Goal: Task Accomplishment & Management: Manage account settings

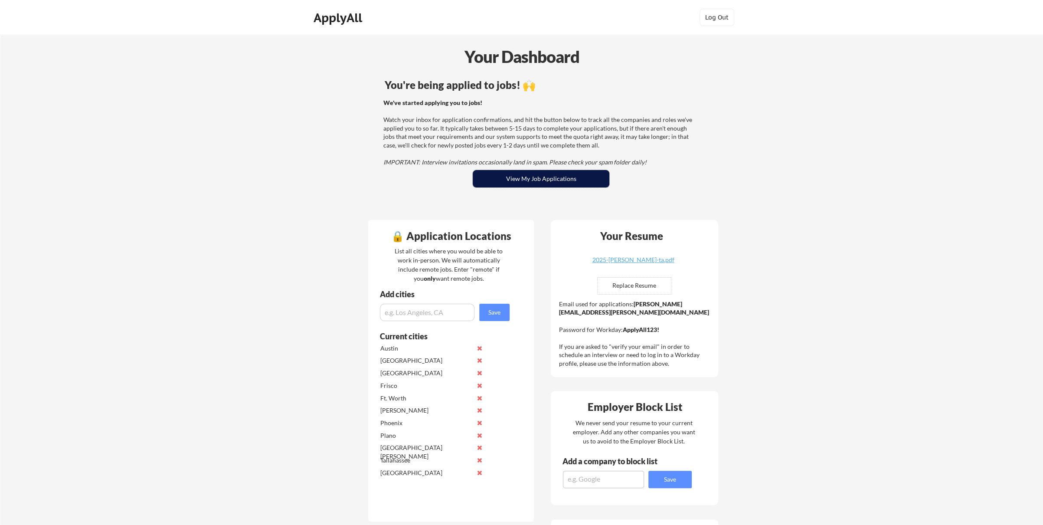
click at [556, 183] on button "View My Job Applications" at bounding box center [541, 178] width 137 height 17
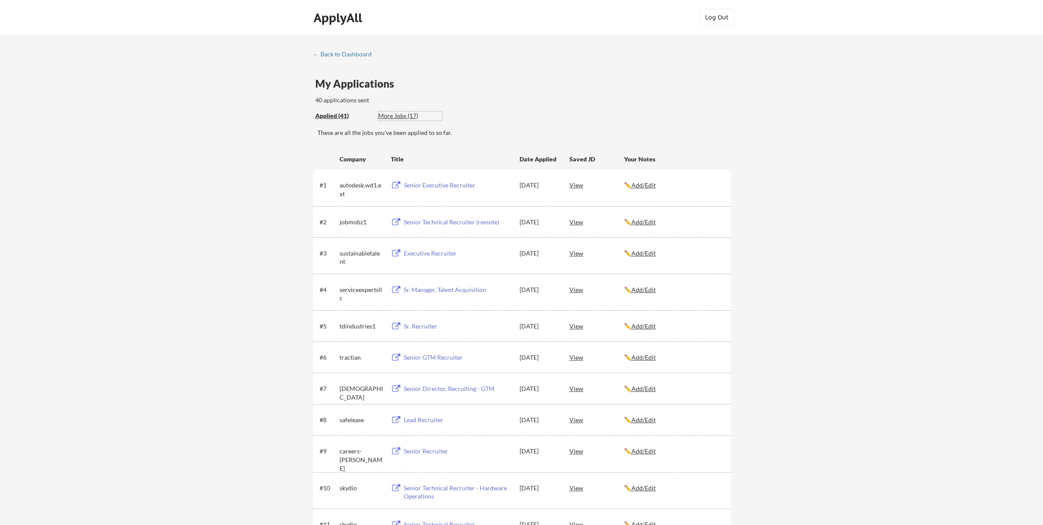
click at [396, 111] on div "More Jobs (17)" at bounding box center [410, 115] width 64 height 9
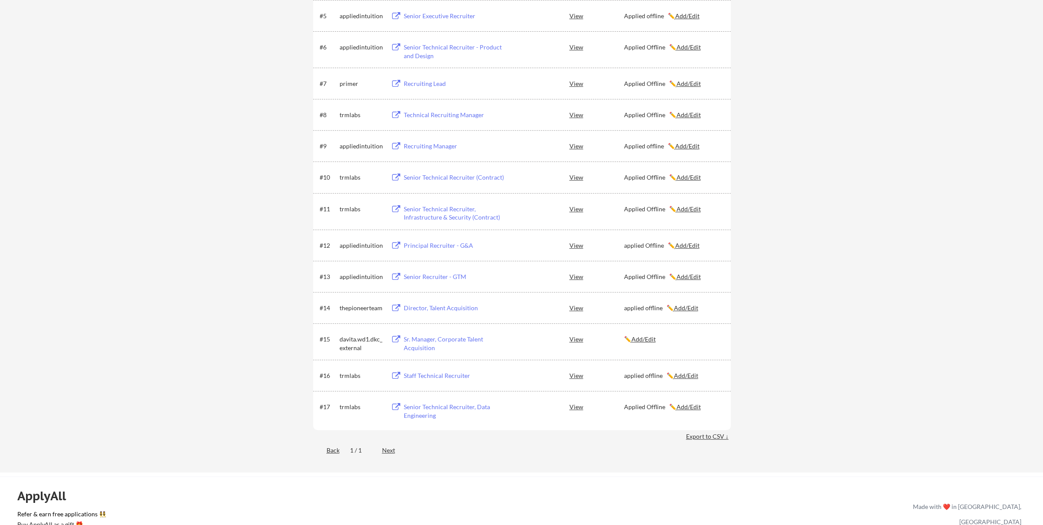
scroll to position [304, 0]
click at [436, 335] on div "Sr. Manager, Corporate Talent Acquisition" at bounding box center [458, 340] width 108 height 17
click at [648, 336] on u "Add/Edit" at bounding box center [643, 336] width 24 height 7
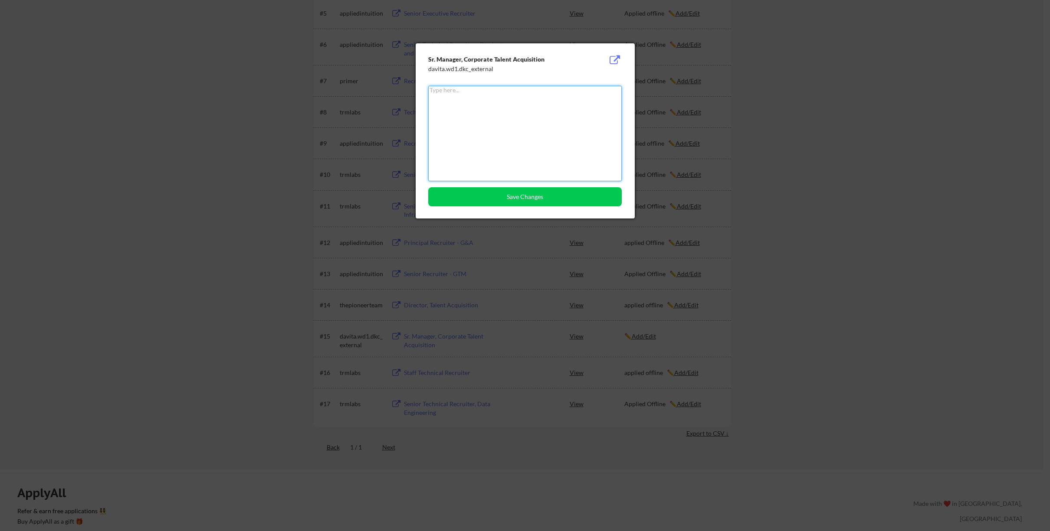
click at [489, 120] on textarea at bounding box center [524, 133] width 193 height 95
type textarea "Applied Offline"
click at [540, 197] on button "Save Changes" at bounding box center [524, 196] width 193 height 19
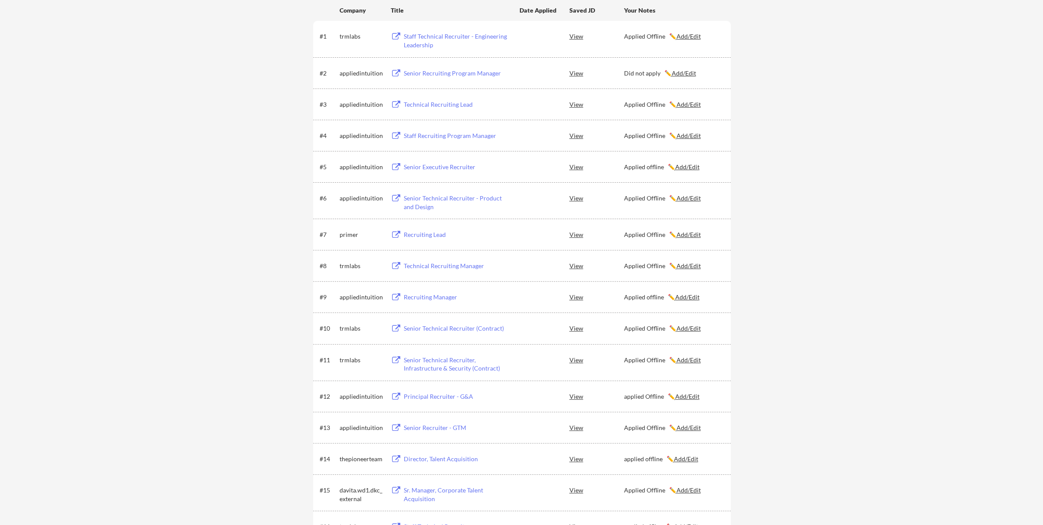
scroll to position [0, 0]
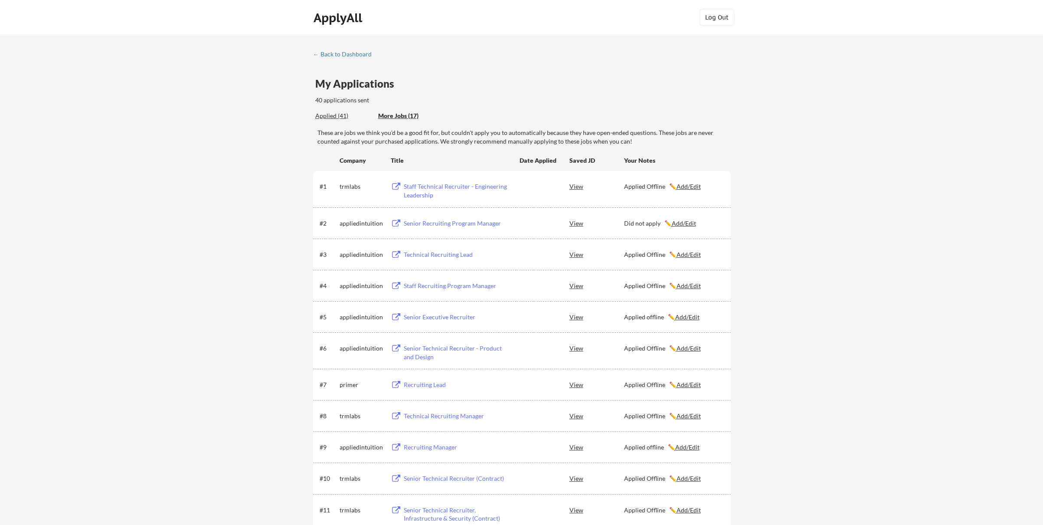
click at [324, 119] on div "Applied (41)" at bounding box center [343, 115] width 56 height 9
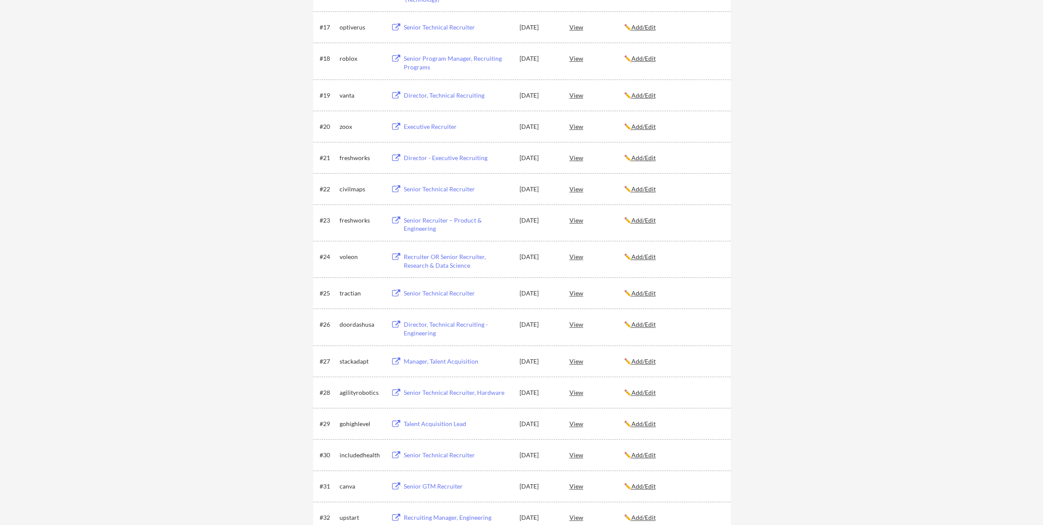
scroll to position [911, 0]
